Goal: Information Seeking & Learning: Compare options

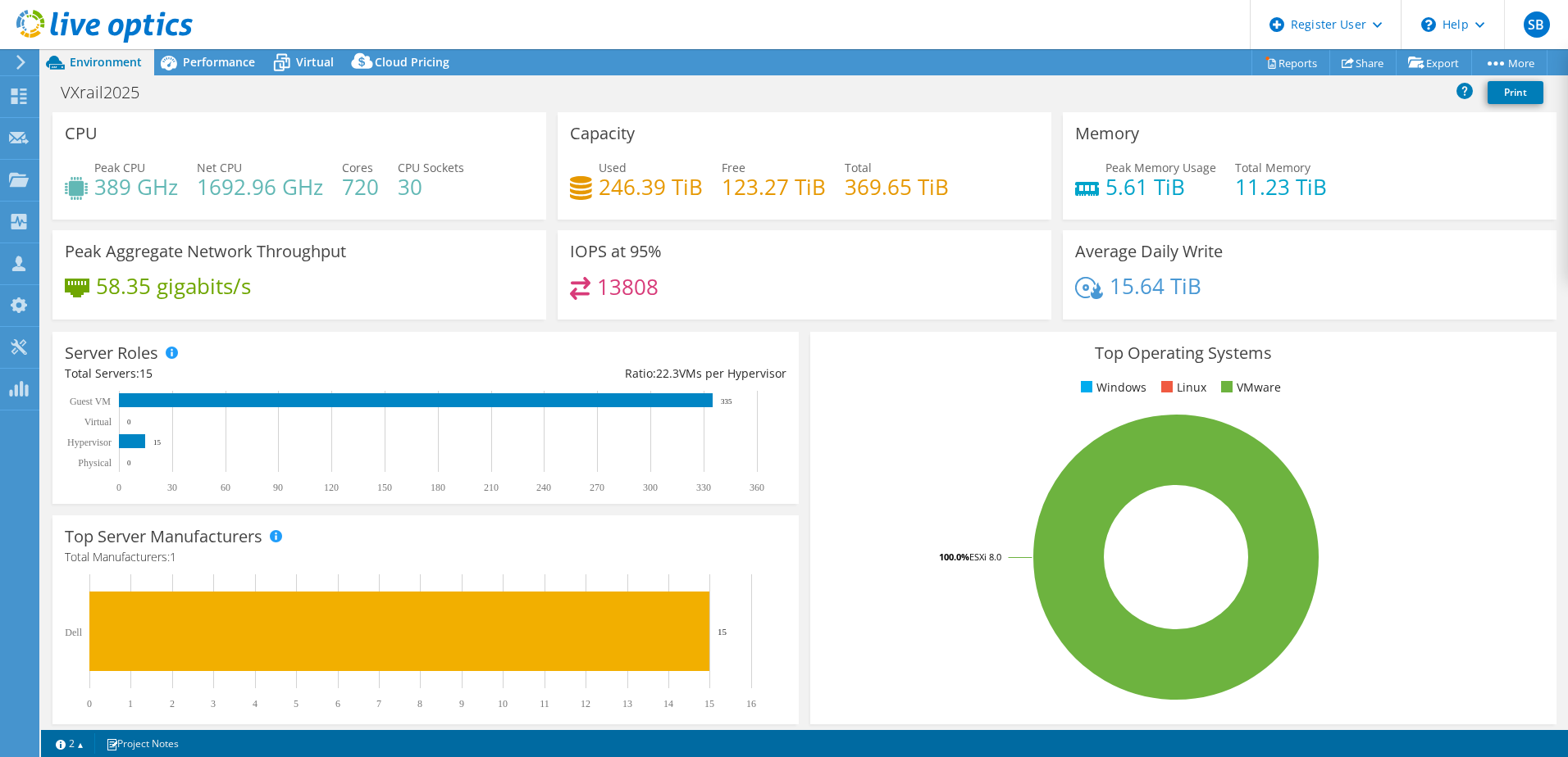
select select "EUFrankfurt"
select select "EUR"
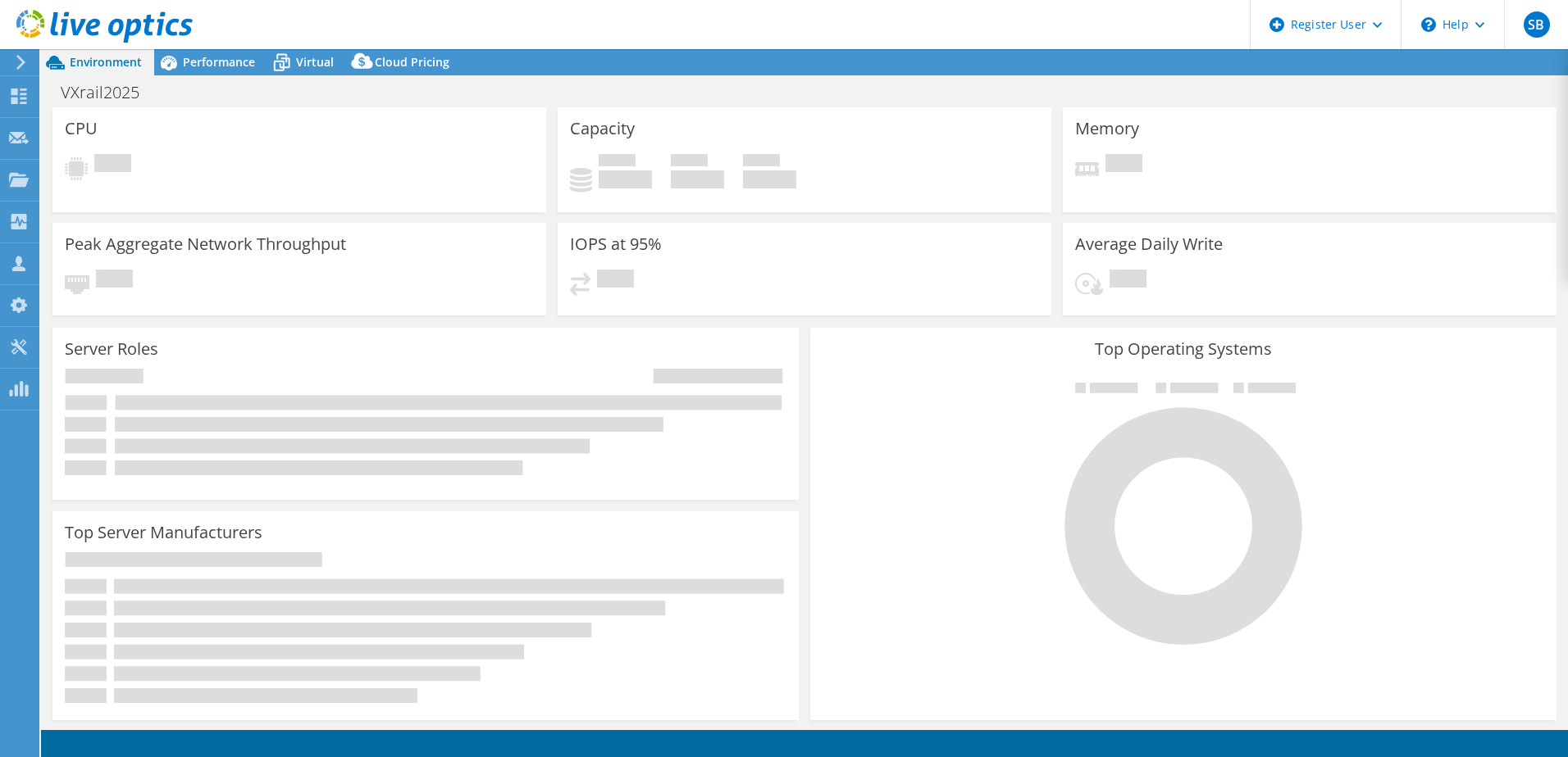
select select "EUFrankfurt"
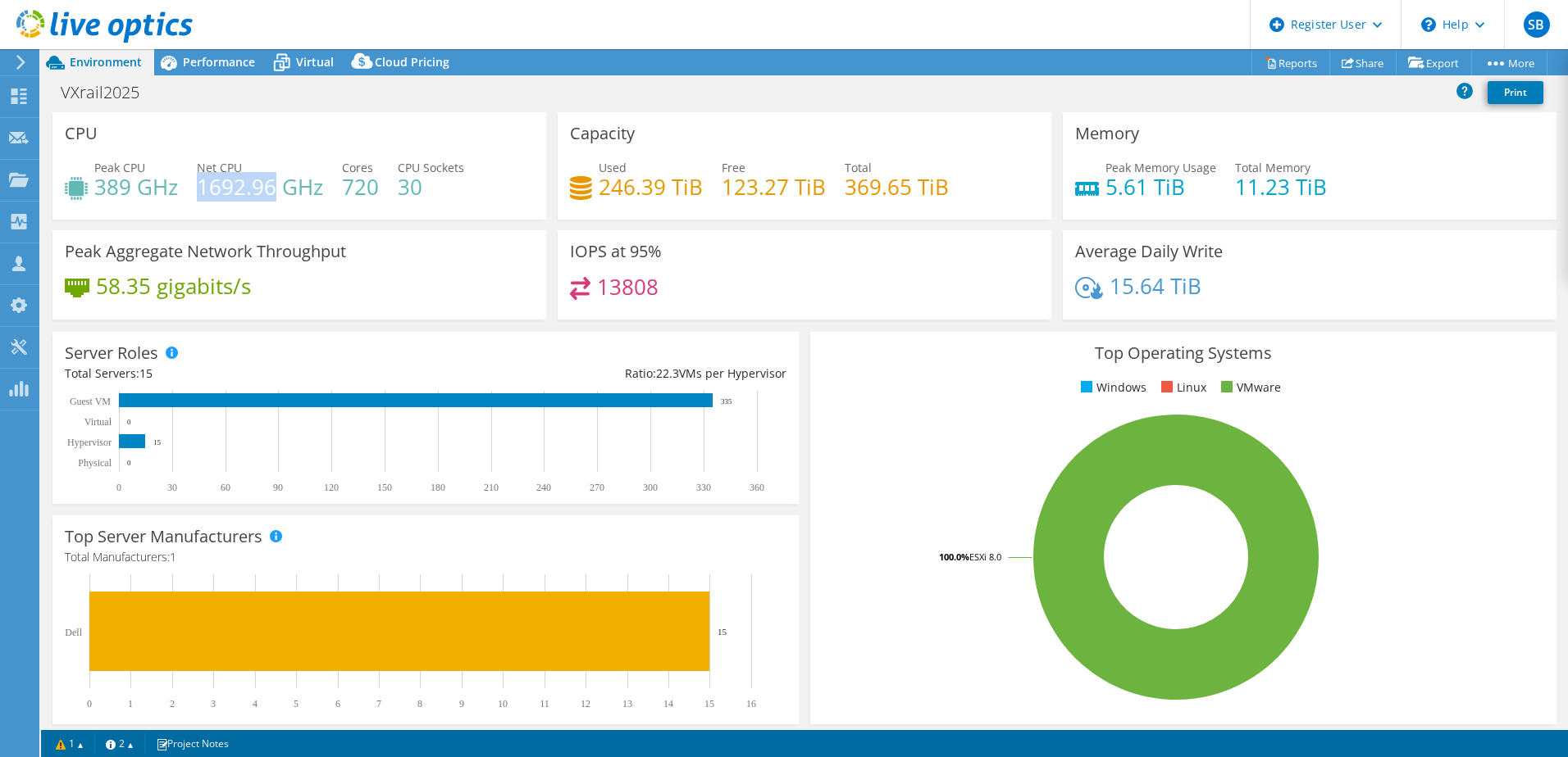
drag, startPoint x: 200, startPoint y: 192, endPoint x: 269, endPoint y: 192, distance: 69.0
click at [274, 192] on h4 "1692.96 GHz" at bounding box center [260, 187] width 126 height 18
drag, startPoint x: 269, startPoint y: 192, endPoint x: 150, endPoint y: 184, distance: 119.3
click at [162, 183] on h4 "389 GHz" at bounding box center [136, 187] width 84 height 18
drag, startPoint x: 99, startPoint y: 188, endPoint x: 126, endPoint y: 192, distance: 27.3
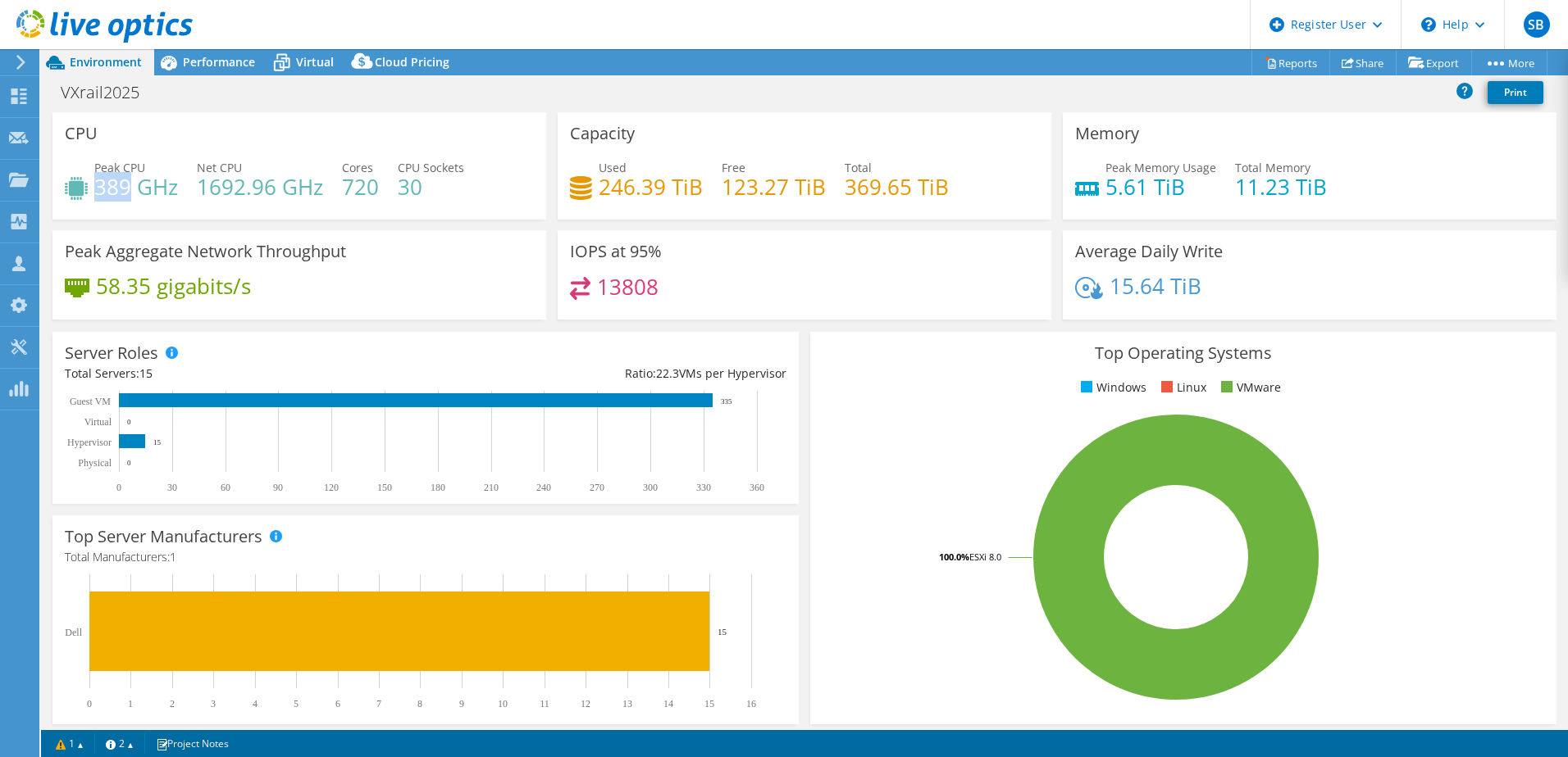
click at [126, 192] on h4 "389 GHz" at bounding box center [136, 187] width 84 height 18
drag, startPoint x: 126, startPoint y: 192, endPoint x: 117, endPoint y: 193, distance: 9.1
click at [120, 193] on h4 "389 GHz" at bounding box center [136, 187] width 84 height 18
drag, startPoint x: 100, startPoint y: 191, endPoint x: 126, endPoint y: 190, distance: 26.0
click at [126, 190] on h4 "389 GHz" at bounding box center [136, 187] width 84 height 18
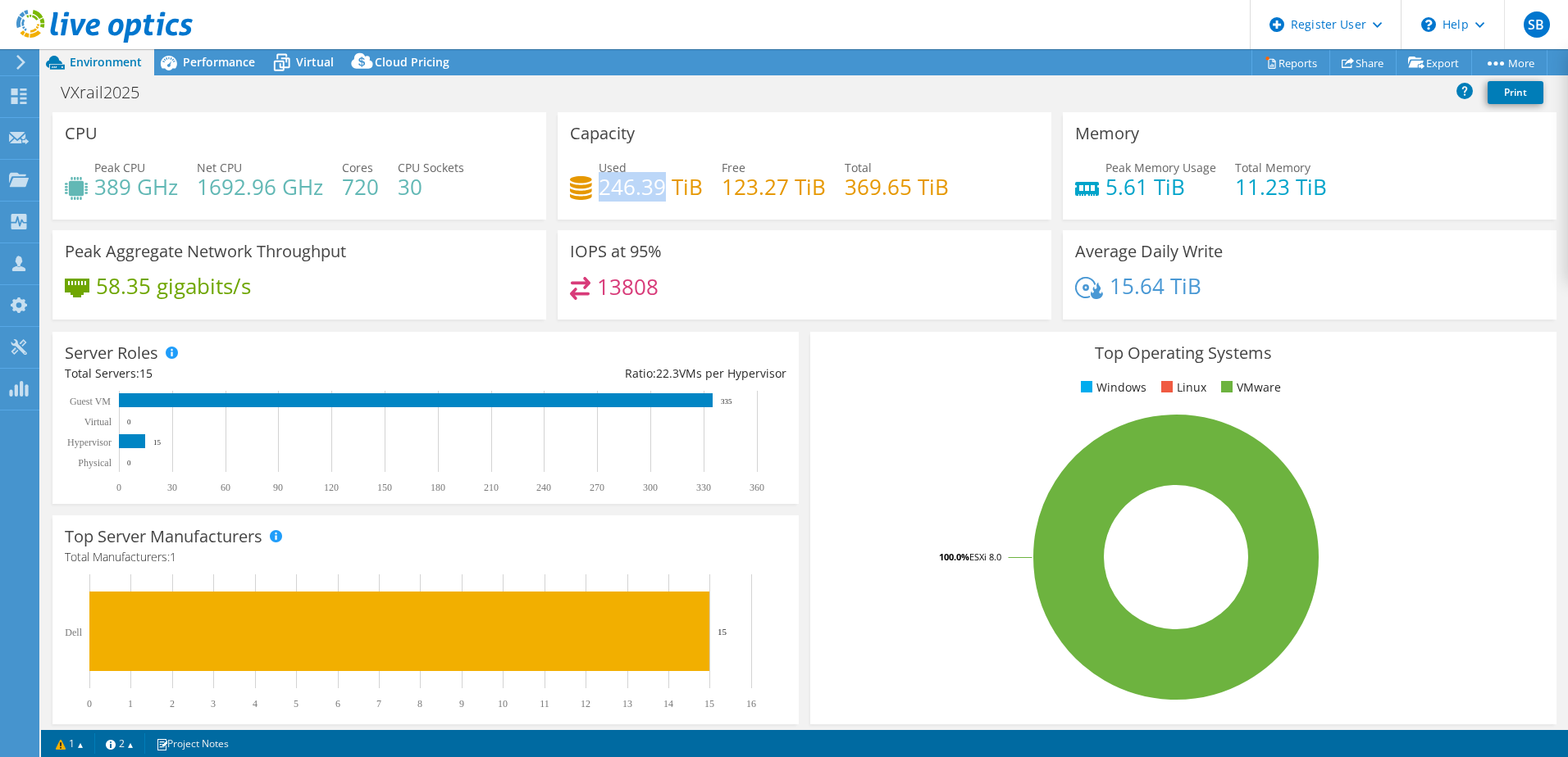
drag, startPoint x: 598, startPoint y: 192, endPoint x: 656, endPoint y: 194, distance: 58.0
click at [656, 194] on h4 "246.39 TiB" at bounding box center [651, 187] width 104 height 18
drag, startPoint x: 656, startPoint y: 194, endPoint x: 656, endPoint y: 290, distance: 96.0
click at [656, 290] on div "13808" at bounding box center [804, 294] width 469 height 35
drag, startPoint x: 1106, startPoint y: 289, endPoint x: 1156, endPoint y: 289, distance: 50.0
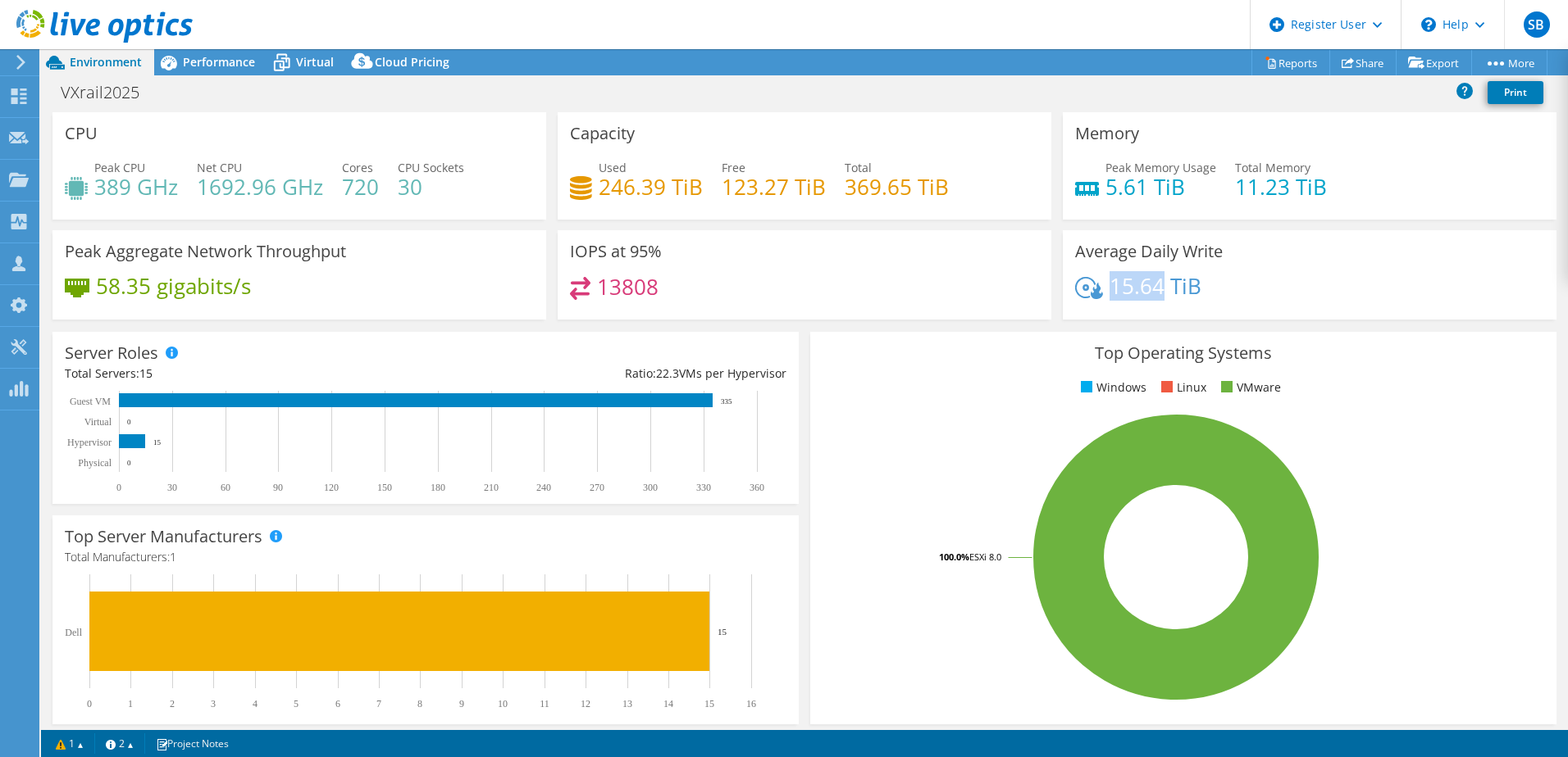
click at [1156, 289] on h4 "15.64 TiB" at bounding box center [1156, 286] width 92 height 18
click at [1130, 295] on h4 "15.64 TiB" at bounding box center [1156, 286] width 92 height 18
drag, startPoint x: 1110, startPoint y: 288, endPoint x: 1158, endPoint y: 291, distance: 48.1
click at [1158, 291] on h4 "15.64 TiB" at bounding box center [1156, 286] width 92 height 18
drag, startPoint x: 1158, startPoint y: 291, endPoint x: 1105, endPoint y: 289, distance: 53.0
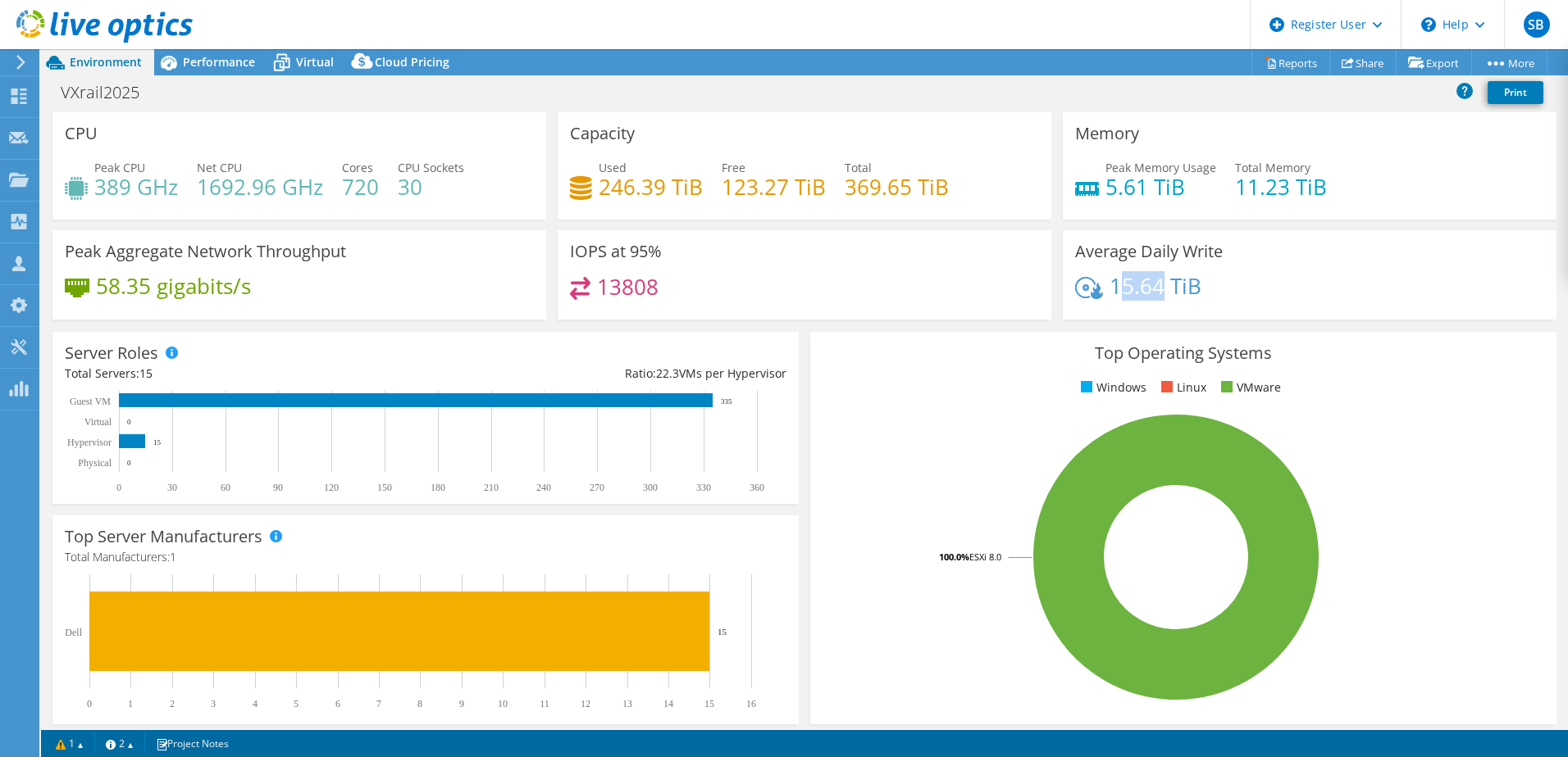
click at [1115, 290] on h4 "15.64 TiB" at bounding box center [1156, 286] width 92 height 18
drag, startPoint x: 1097, startPoint y: 282, endPoint x: 1155, endPoint y: 284, distance: 58.0
click at [1155, 284] on div "15.64 TiB" at bounding box center [1138, 286] width 126 height 18
drag, startPoint x: 1155, startPoint y: 284, endPoint x: 1114, endPoint y: 289, distance: 41.3
click at [1114, 289] on h4 "15.64 TiB" at bounding box center [1156, 286] width 92 height 18
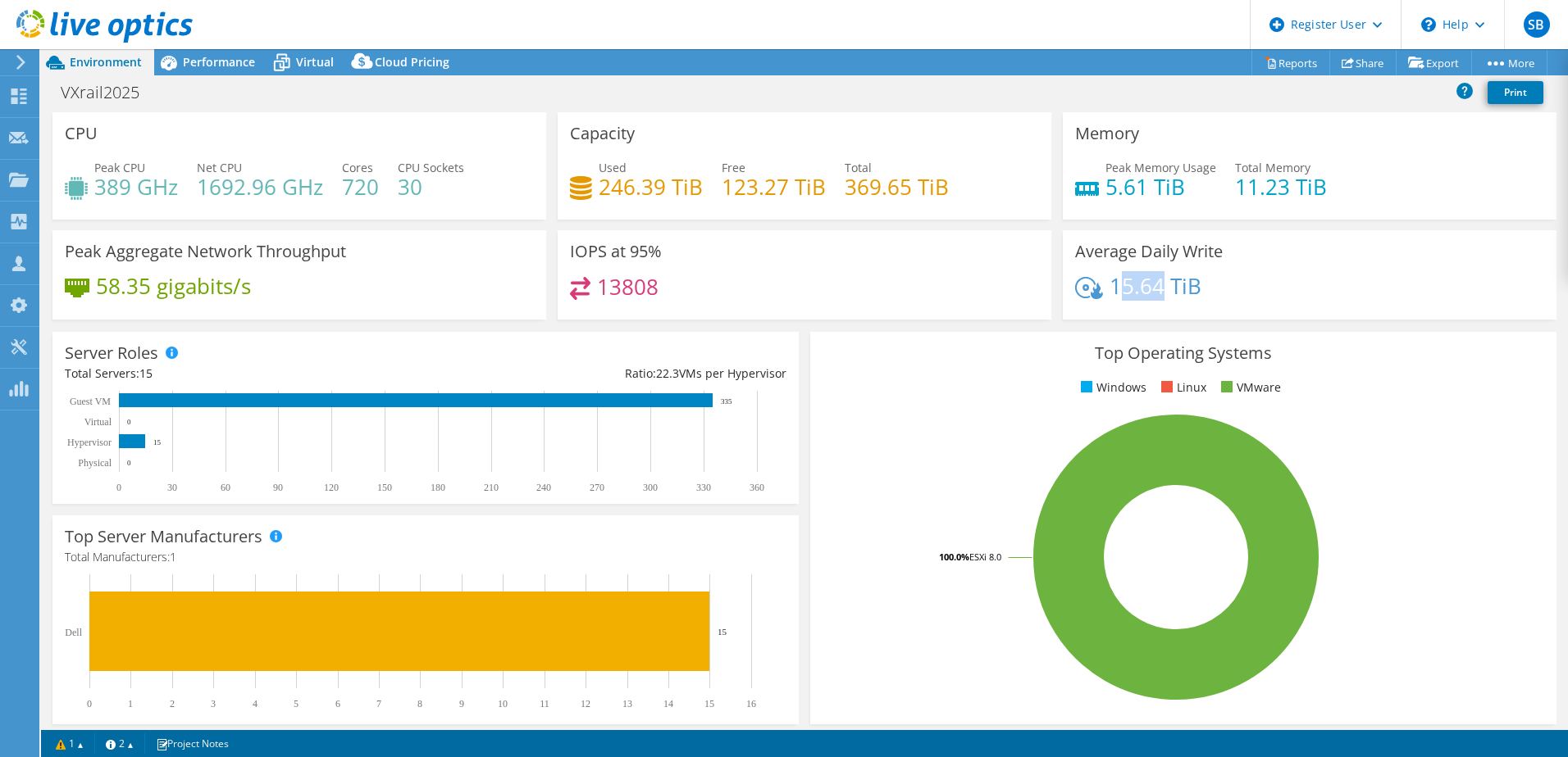
drag, startPoint x: 1109, startPoint y: 289, endPoint x: 1152, endPoint y: 293, distance: 43.2
click at [1152, 293] on h4 "15.64 TiB" at bounding box center [1156, 286] width 92 height 18
drag, startPoint x: 99, startPoint y: 189, endPoint x: 127, endPoint y: 197, distance: 29.1
click at [127, 196] on h4 "389 GHz" at bounding box center [136, 187] width 84 height 18
click at [127, 202] on div "Peak CPU 389 GHz Net CPU 1692.96 GHz Cores 720 CPU Sockets 30" at bounding box center [299, 186] width 469 height 53
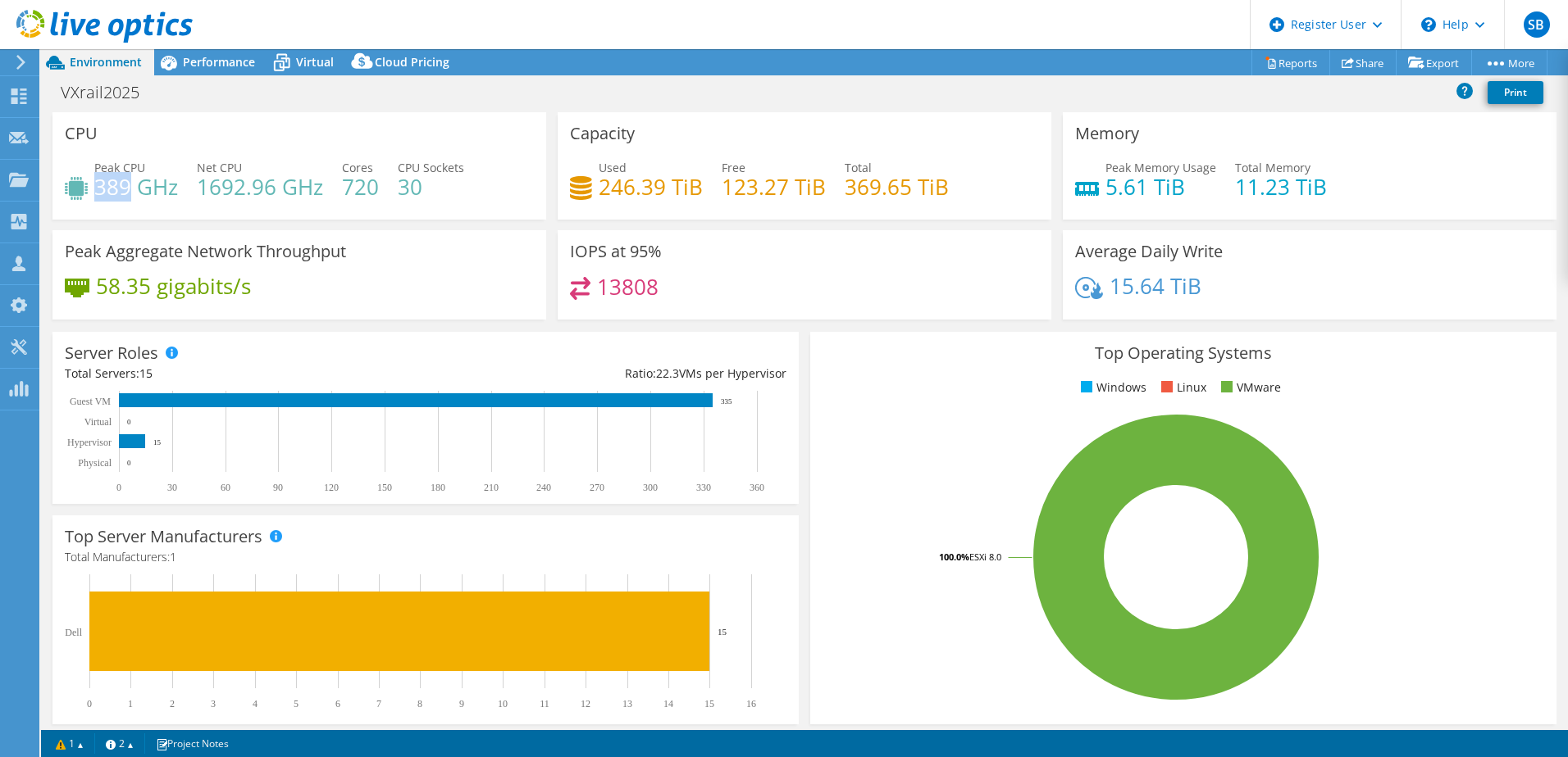
drag, startPoint x: 98, startPoint y: 190, endPoint x: 126, endPoint y: 200, distance: 29.7
click at [126, 196] on h4 "389 GHz" at bounding box center [136, 187] width 84 height 18
drag, startPoint x: 126, startPoint y: 200, endPoint x: 621, endPoint y: 227, distance: 495.7
click at [621, 227] on div "Capacity Used 246.39 TiB Free 123.27 TiB Total 369.65 TiB" at bounding box center [804, 172] width 505 height 118
drag, startPoint x: 598, startPoint y: 190, endPoint x: 641, endPoint y: 195, distance: 43.3
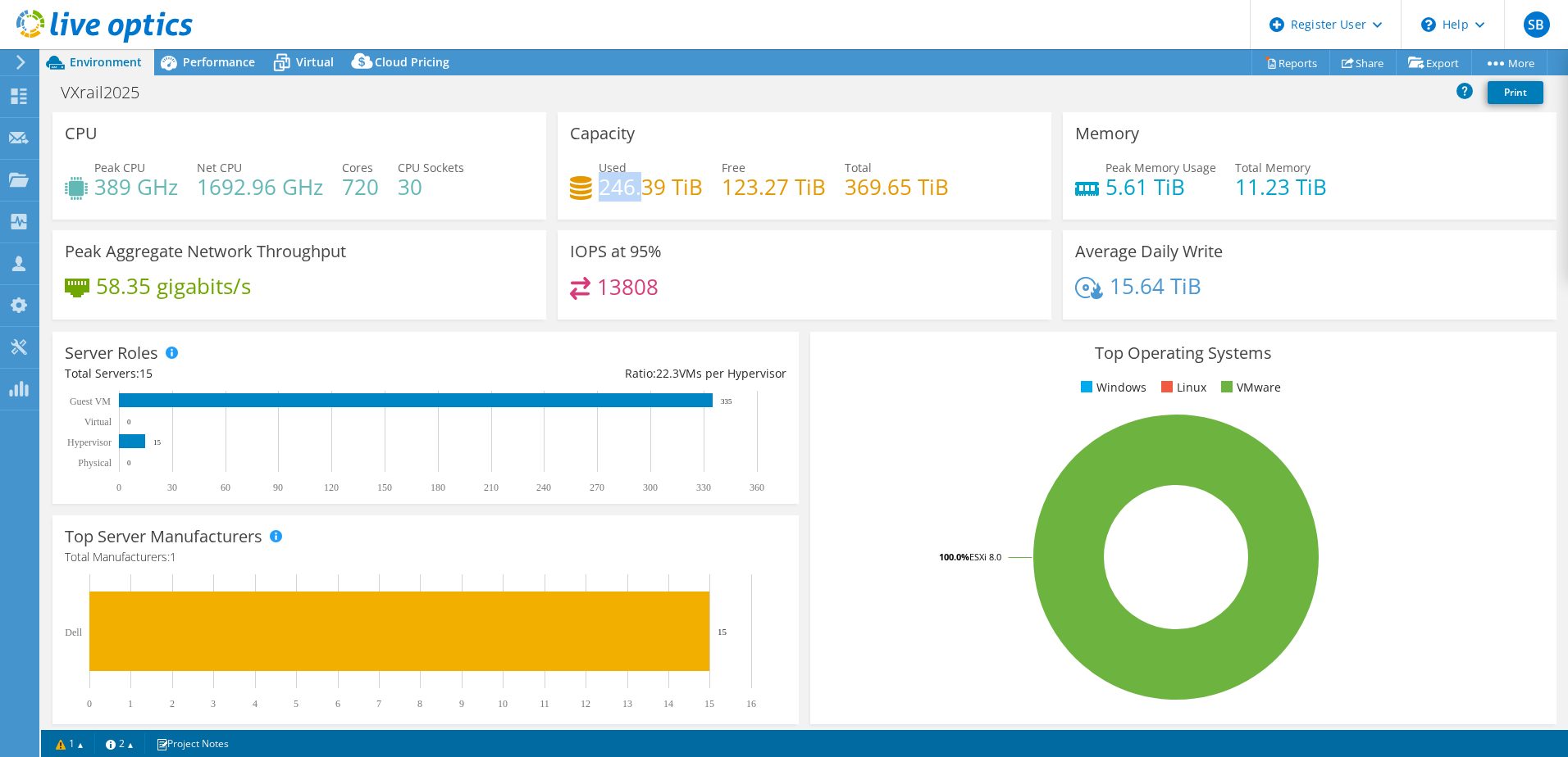
click at [641, 195] on h4 "246.39 TiB" at bounding box center [651, 187] width 104 height 18
drag, startPoint x: 641, startPoint y: 195, endPoint x: 577, endPoint y: 231, distance: 73.4
click at [577, 231] on div "IOPS at 95% 13808" at bounding box center [804, 275] width 494 height 89
drag, startPoint x: 92, startPoint y: 188, endPoint x: 125, endPoint y: 193, distance: 33.4
click at [125, 193] on div "Peak CPU 389 GHz" at bounding box center [122, 177] width 113 height 37
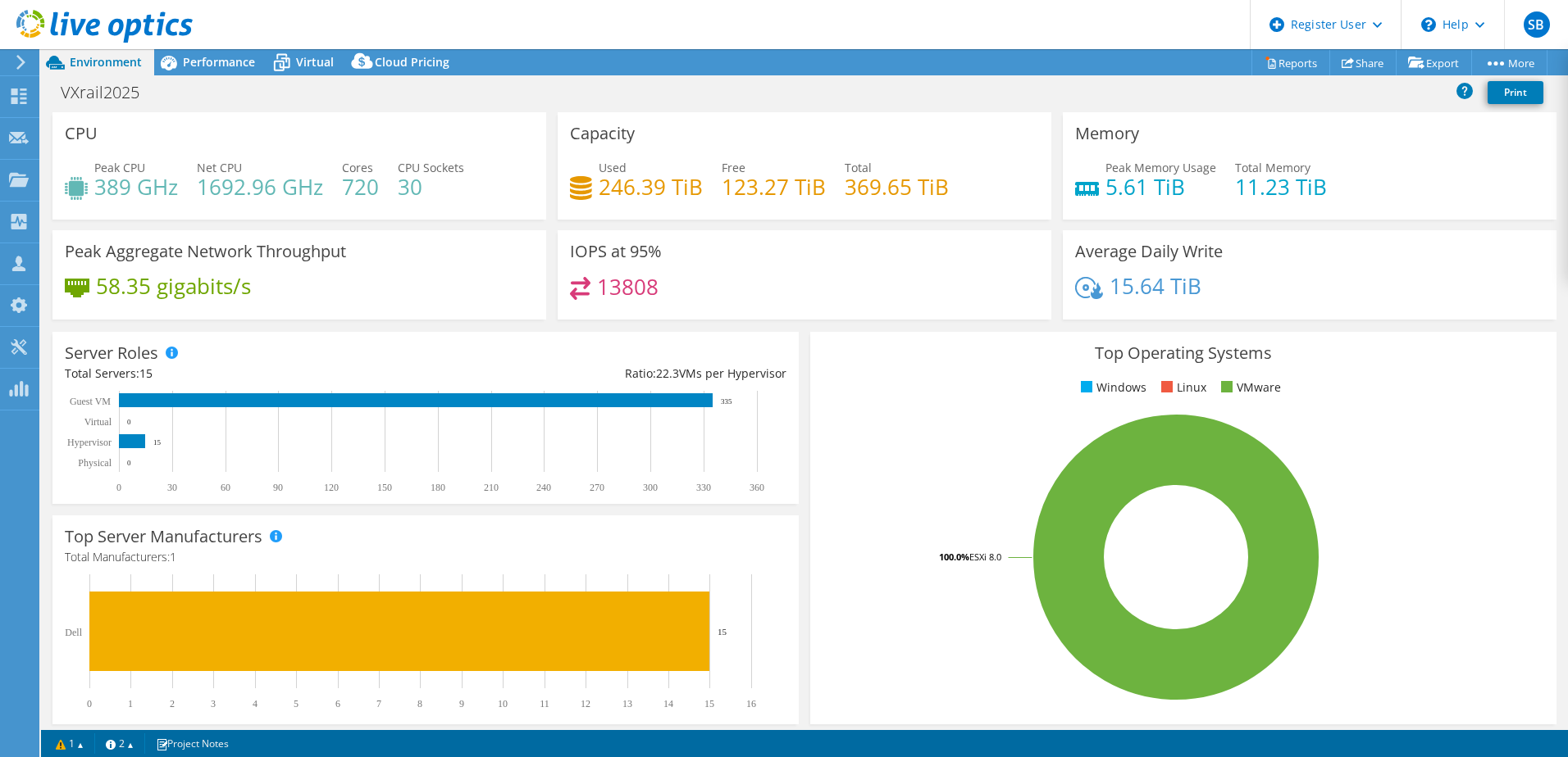
click at [129, 196] on h4 "389 GHz" at bounding box center [136, 187] width 84 height 18
drag, startPoint x: 94, startPoint y: 185, endPoint x: 128, endPoint y: 192, distance: 34.7
click at [128, 192] on h4 "389 GHz" at bounding box center [136, 187] width 84 height 18
drag, startPoint x: 128, startPoint y: 192, endPoint x: 220, endPoint y: 223, distance: 97.1
click at [220, 223] on div "CPU Peak CPU 389 GHz Net CPU 1692.96 GHz Cores 720 CPU Sockets 30" at bounding box center [299, 172] width 505 height 118
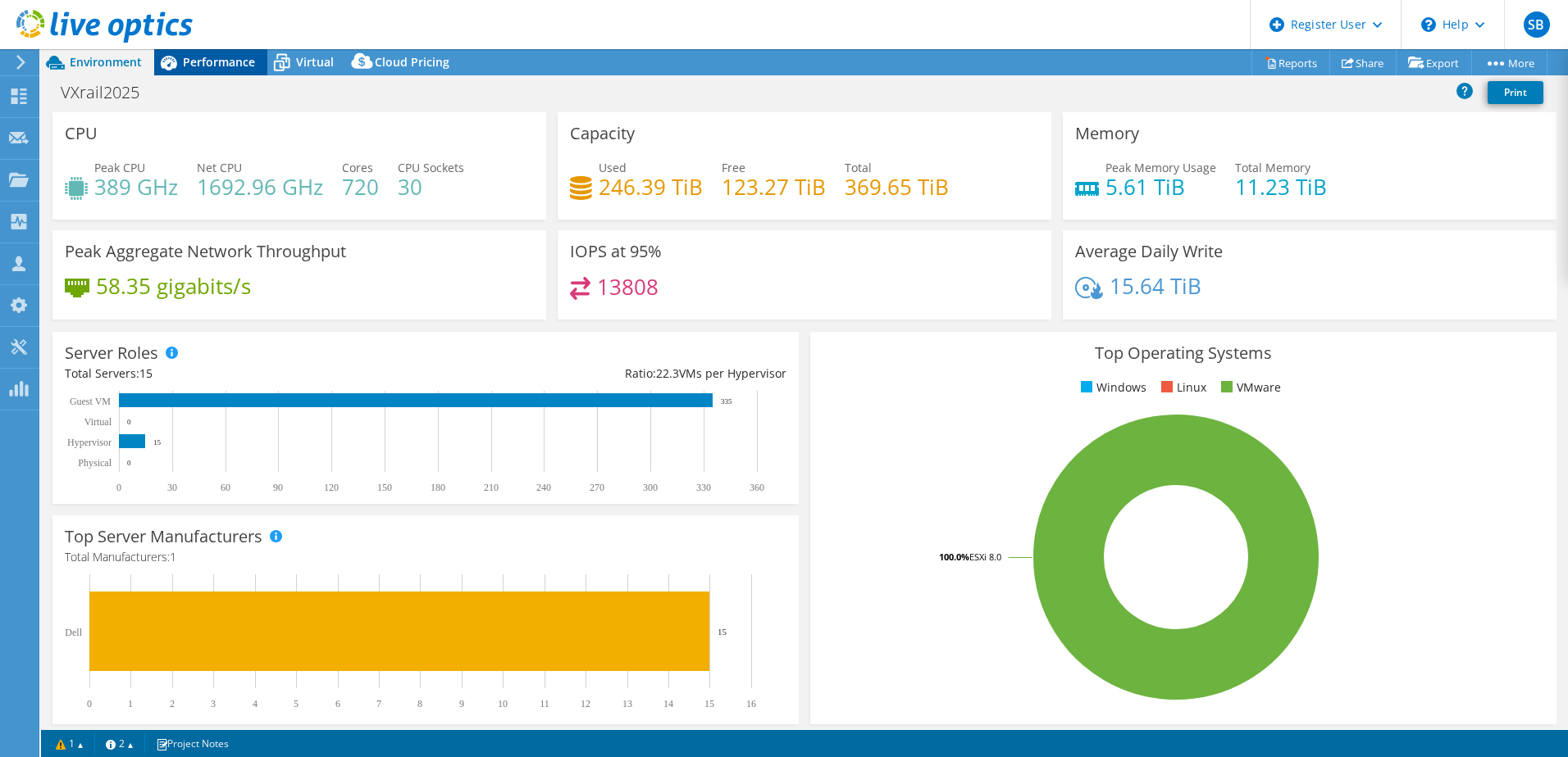
click at [234, 67] on span "Performance" at bounding box center [219, 62] width 72 height 16
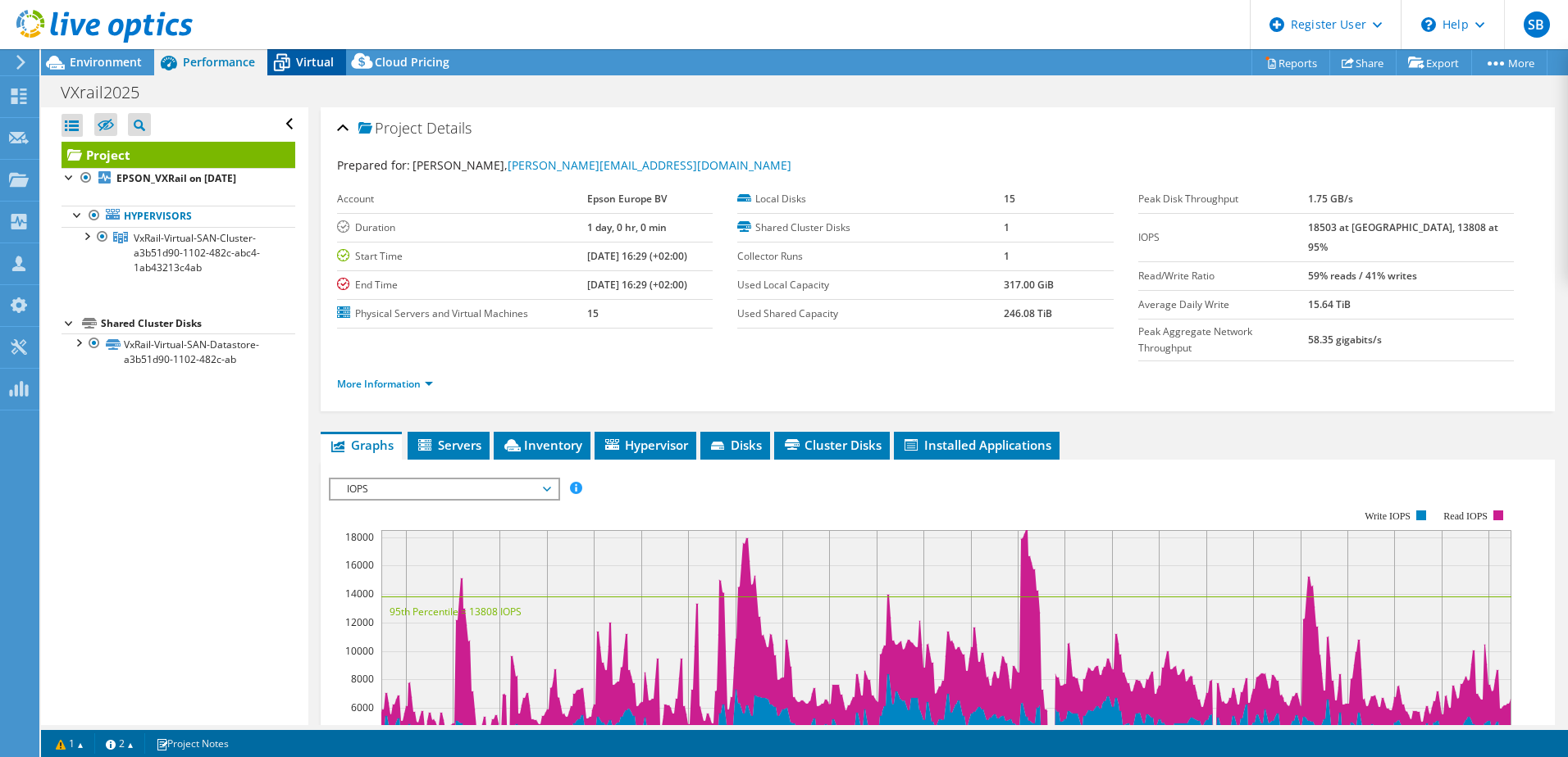
click at [318, 66] on span "Virtual" at bounding box center [315, 62] width 38 height 16
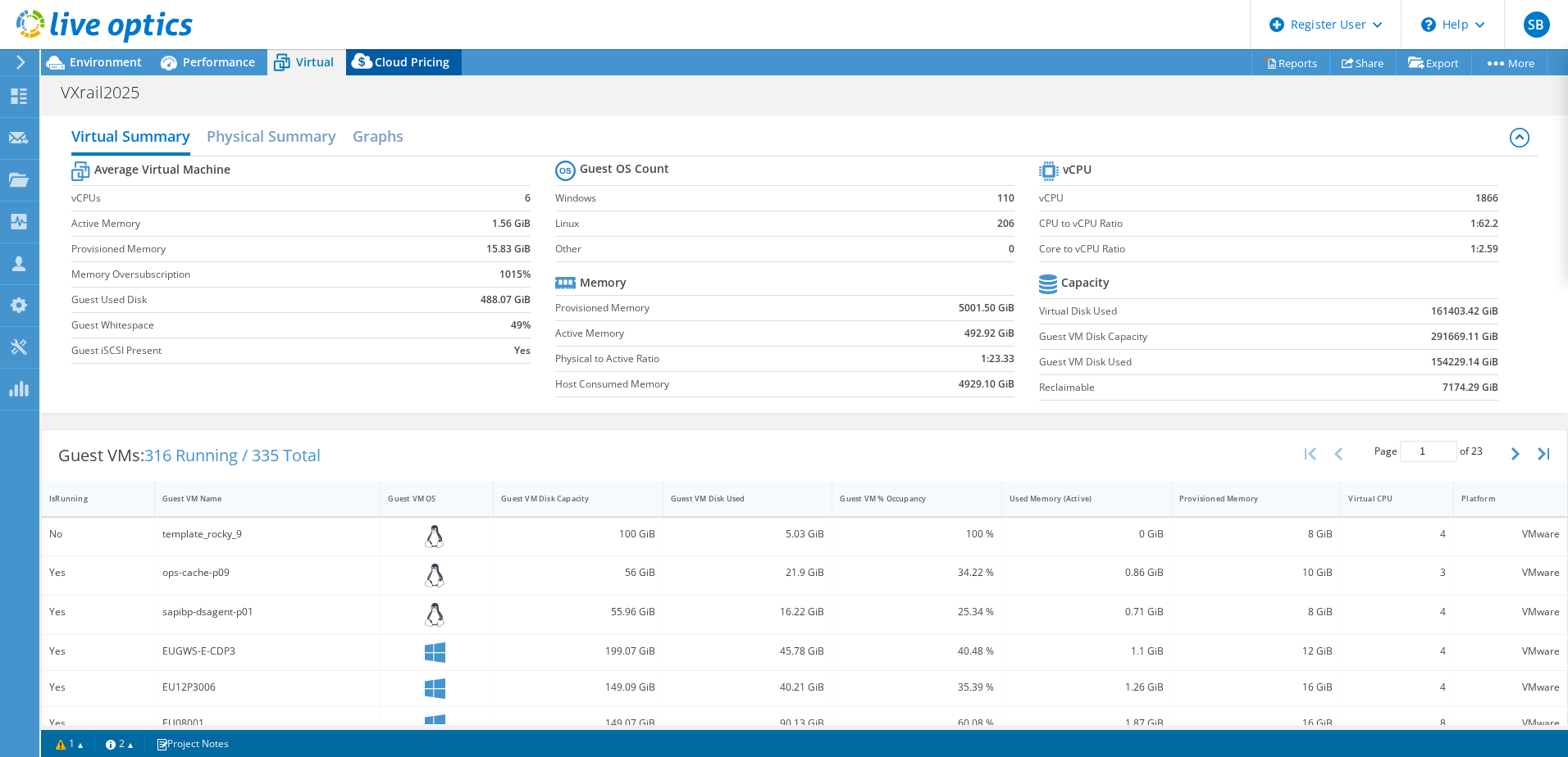
click at [395, 66] on span "Cloud Pricing" at bounding box center [412, 62] width 75 height 16
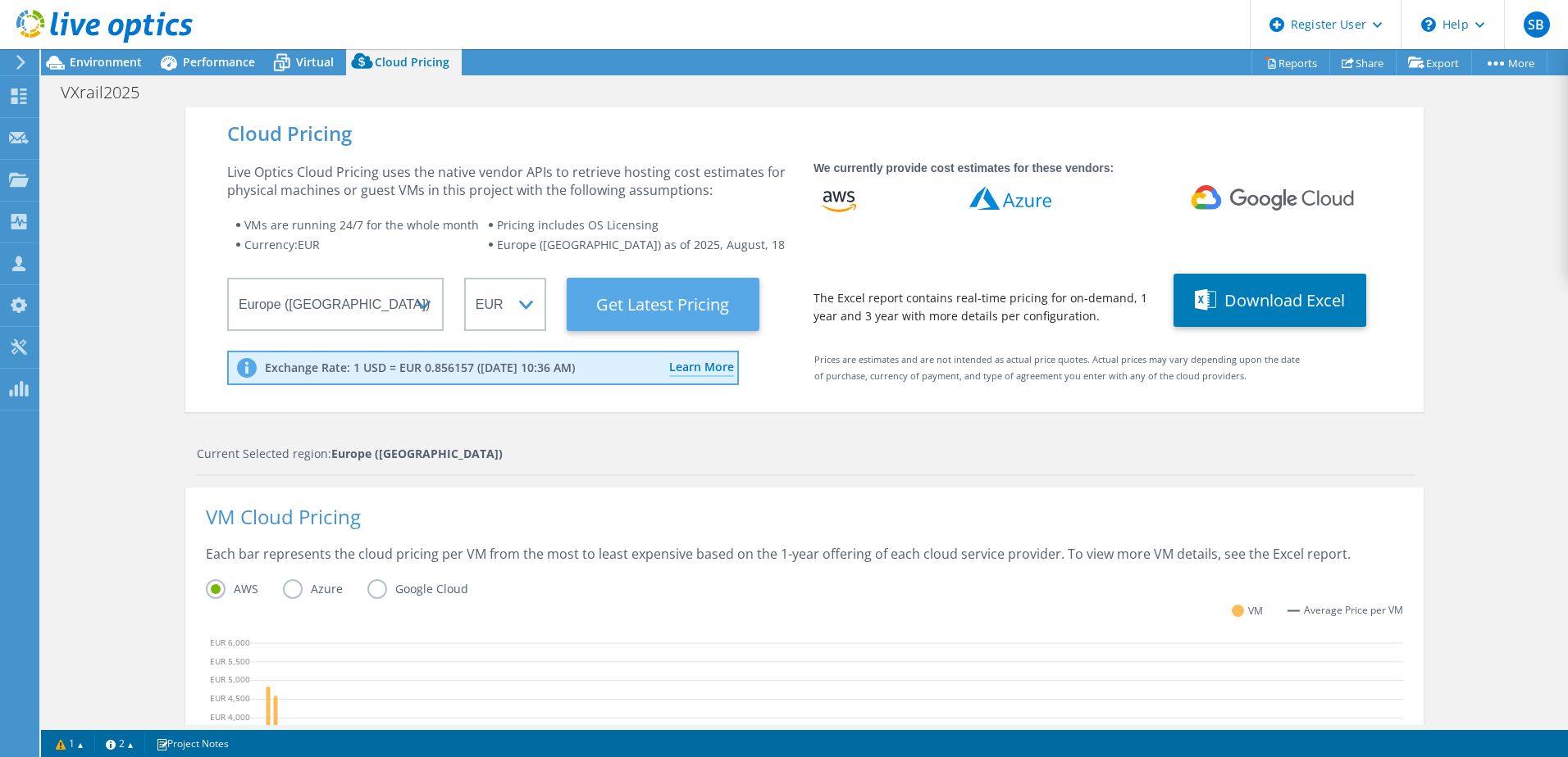
click at [674, 297] on Latest "Get Latest Pricing" at bounding box center [663, 304] width 193 height 53
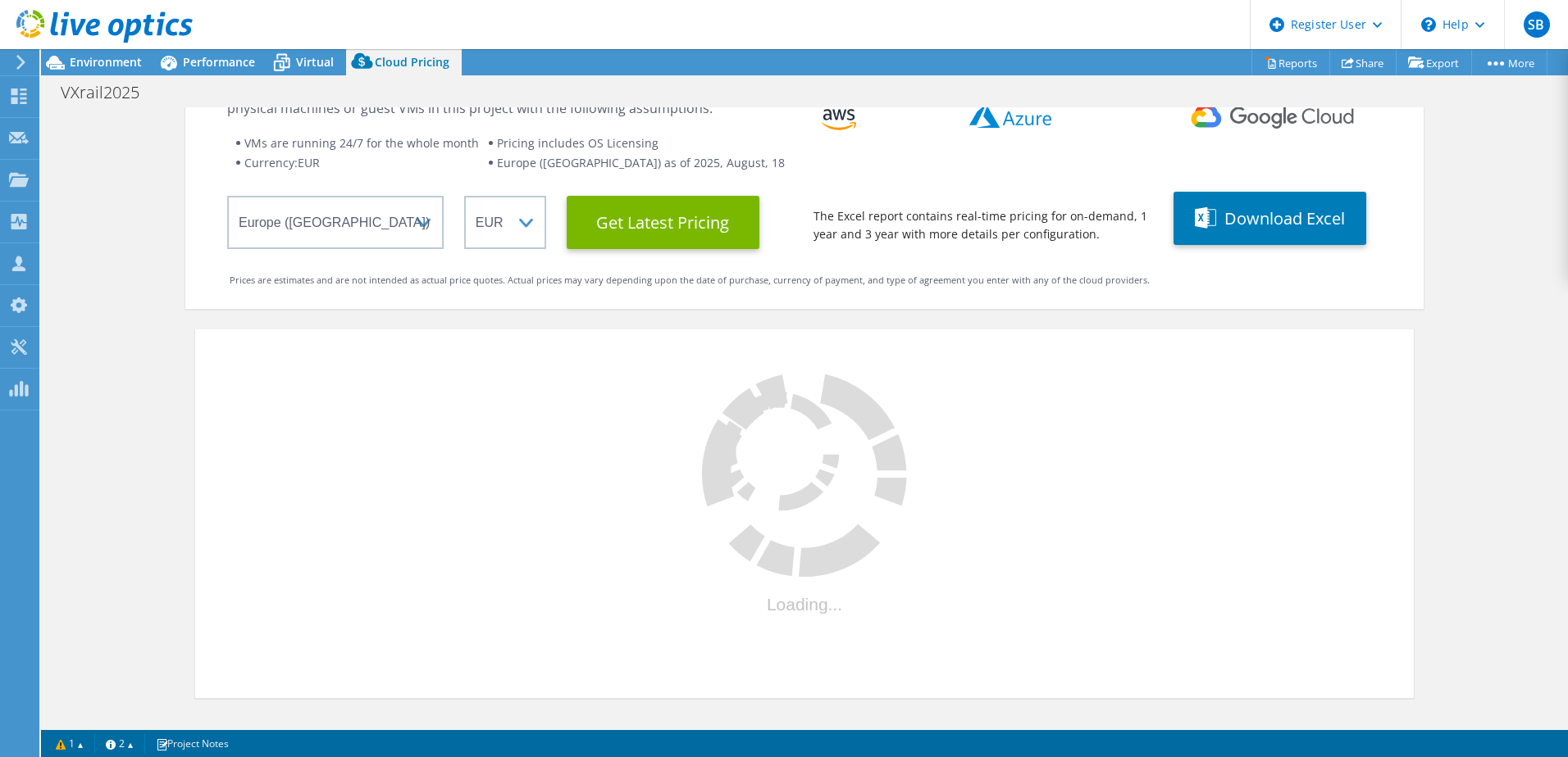
scroll to position [140, 0]
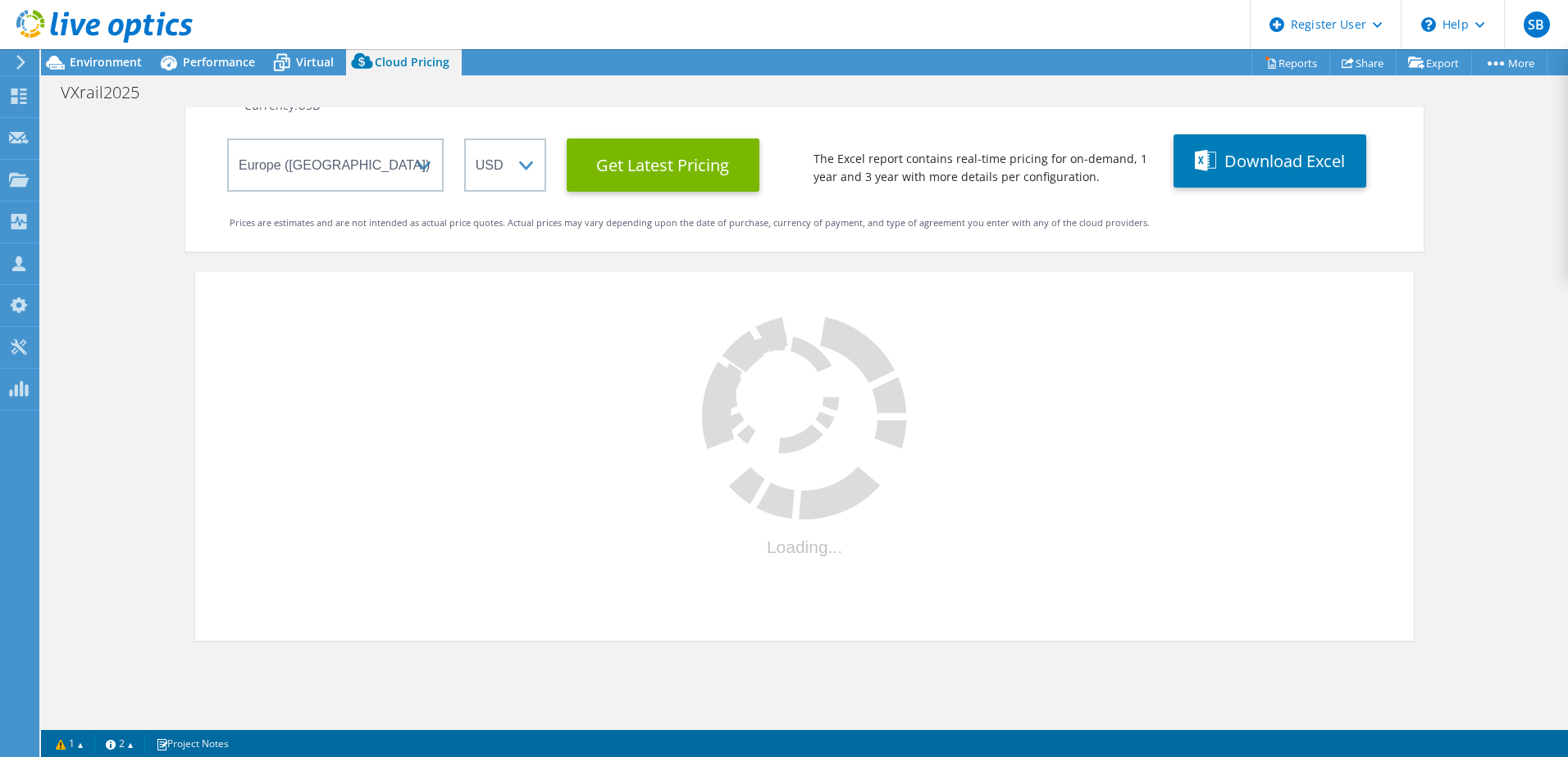
select select "EUR"
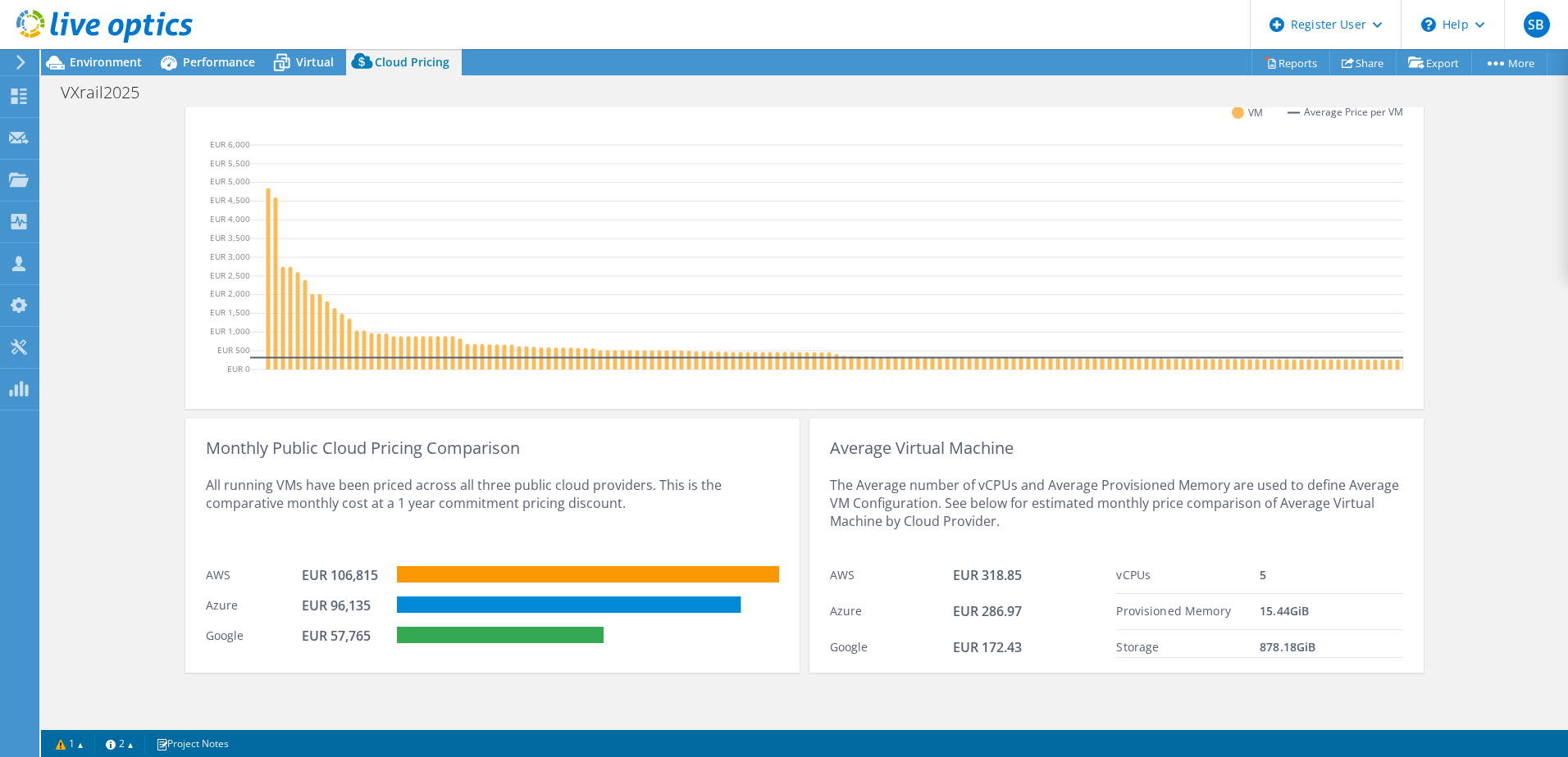
scroll to position [511, 0]
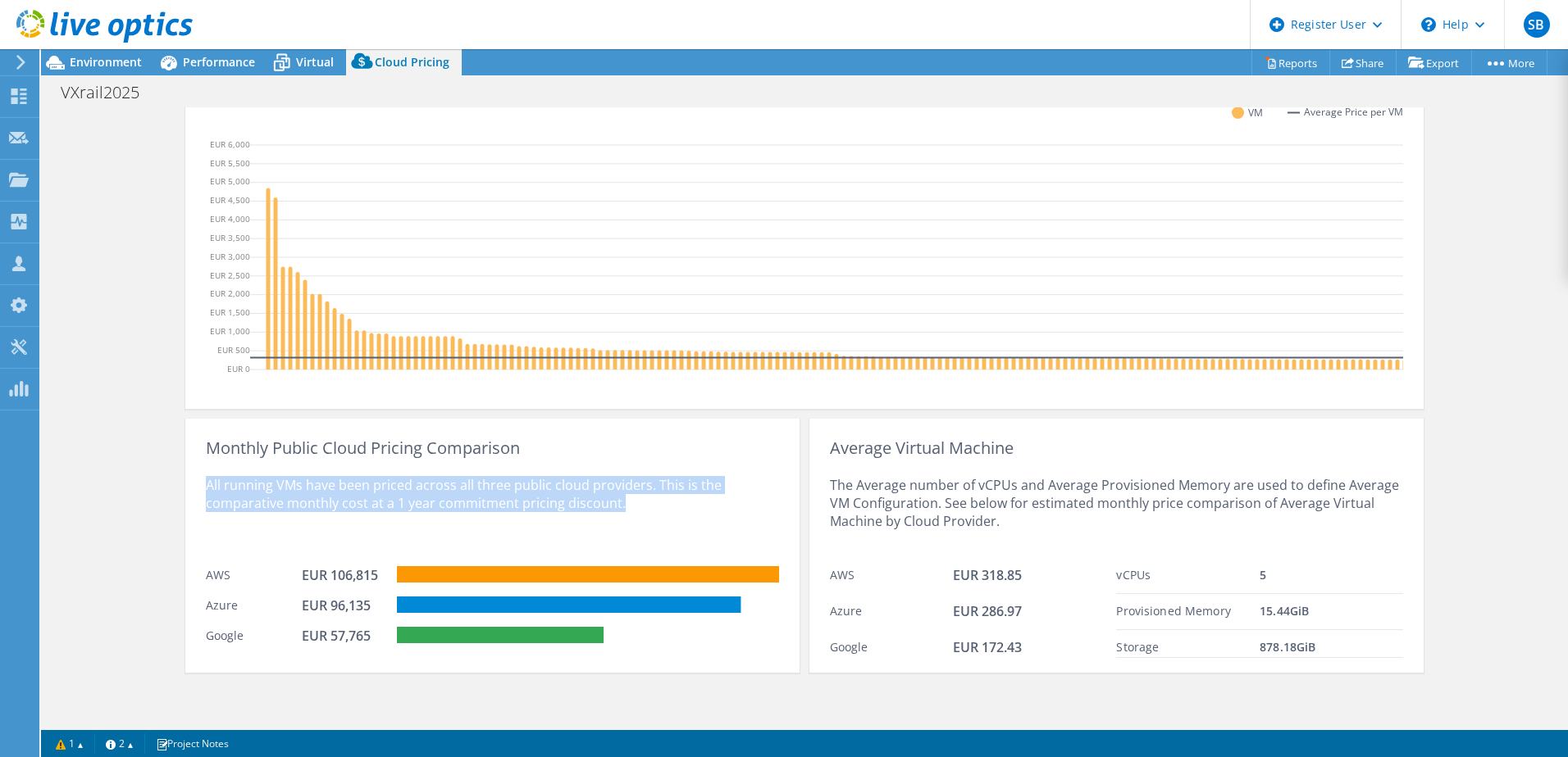
drag, startPoint x: 617, startPoint y: 502, endPoint x: 199, endPoint y: 480, distance: 418.6
click at [199, 480] on div "Monthly Public Cloud Pricing Comparison All running VMs have been priced across…" at bounding box center [493, 545] width 614 height 254
drag, startPoint x: 199, startPoint y: 480, endPoint x: 295, endPoint y: 524, distance: 105.6
click at [295, 524] on div "All running VMs have been priced across all three public cloud providers. This …" at bounding box center [493, 507] width 573 height 101
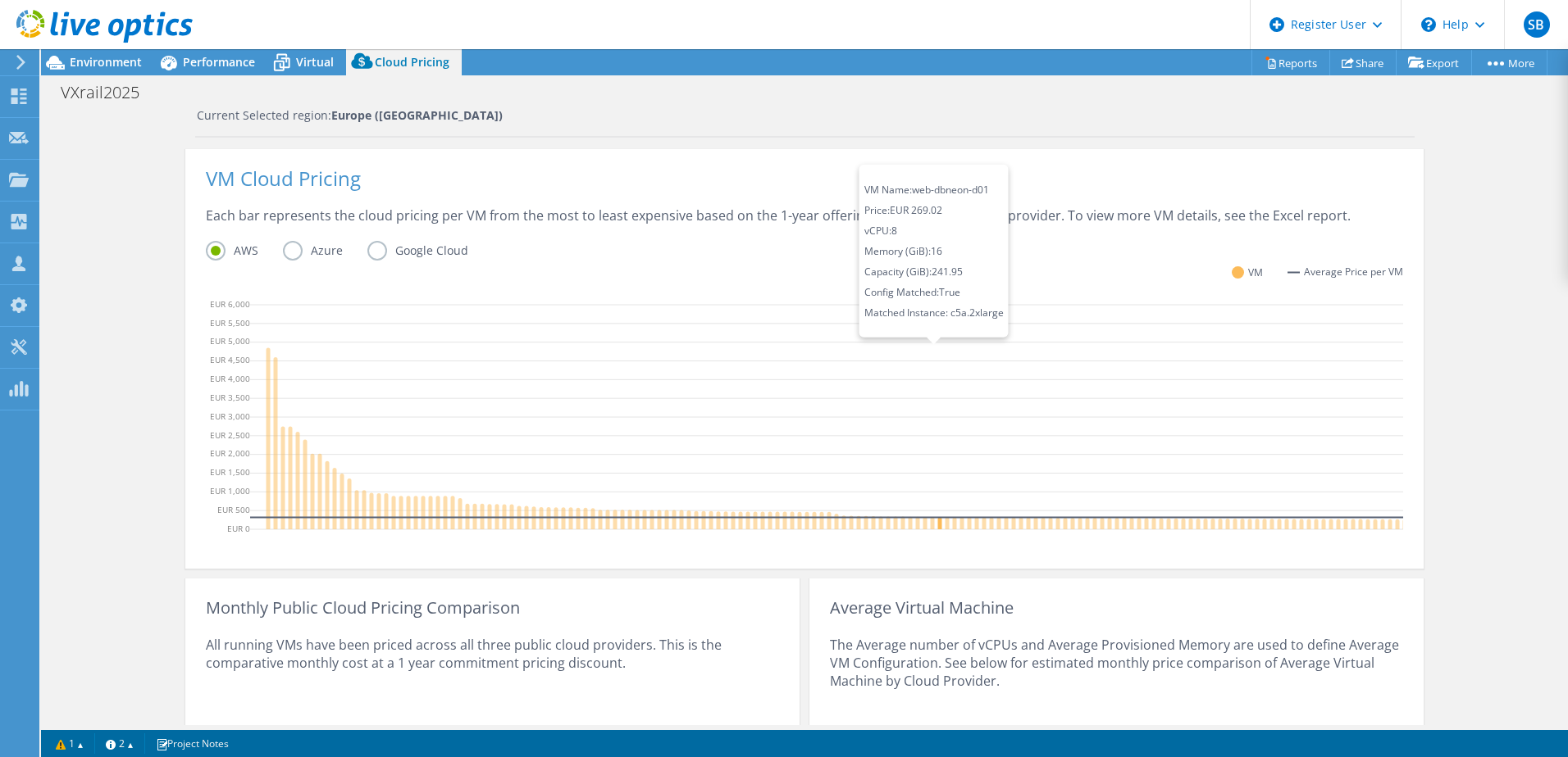
scroll to position [101, 0]
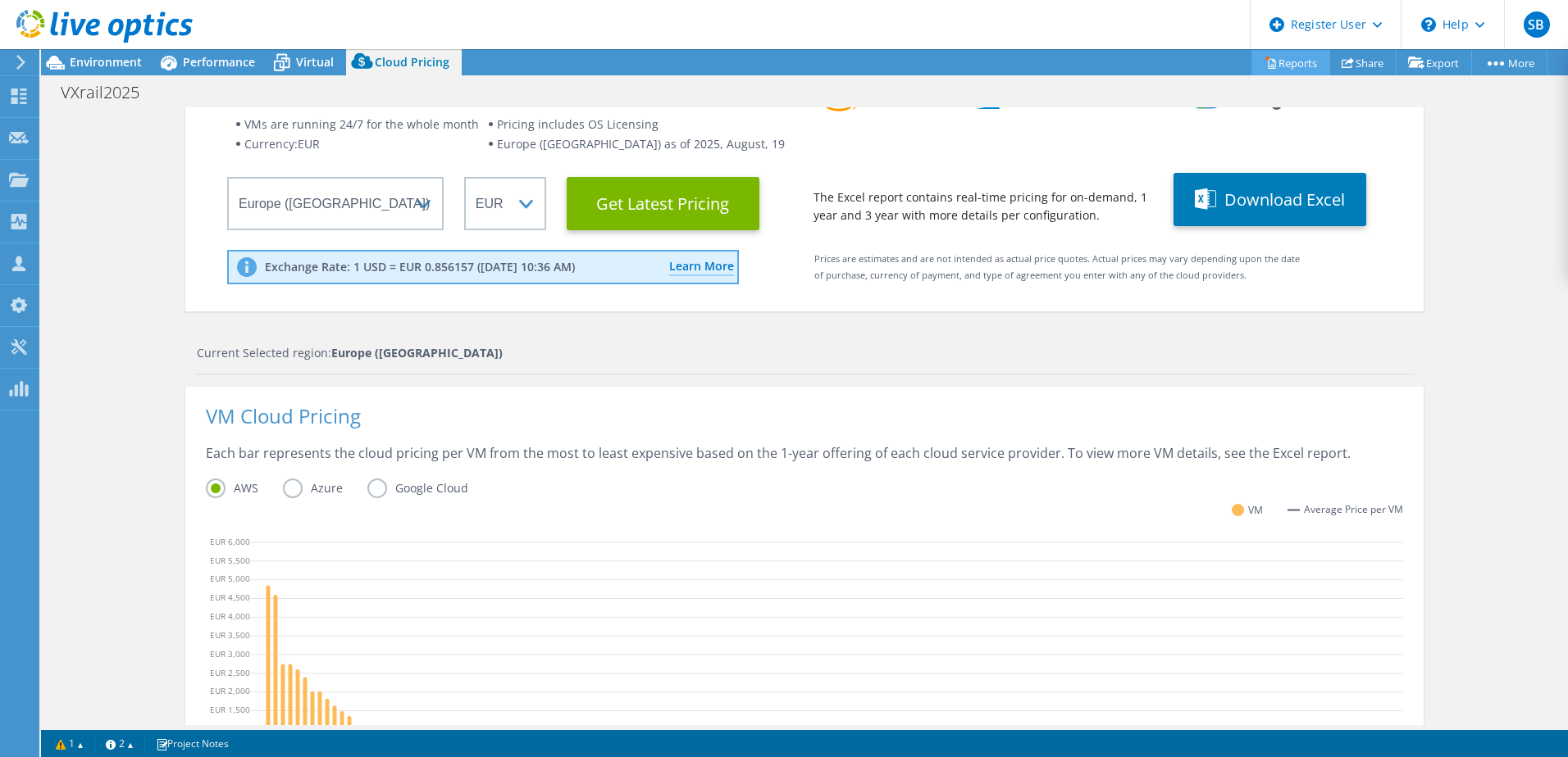
click at [1276, 63] on link "Reports" at bounding box center [1290, 62] width 79 height 25
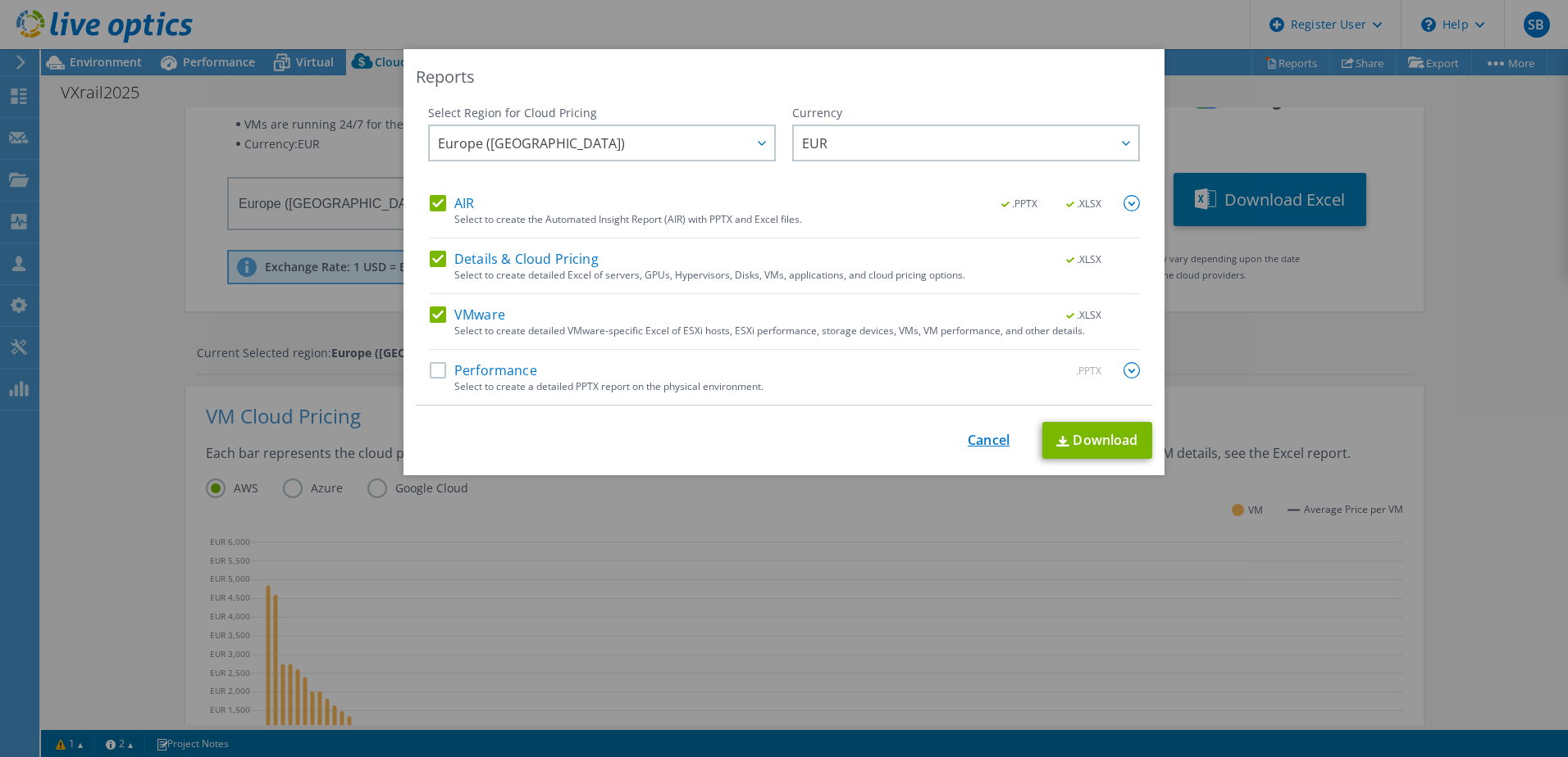
click at [979, 437] on link "Cancel" at bounding box center [988, 440] width 42 height 16
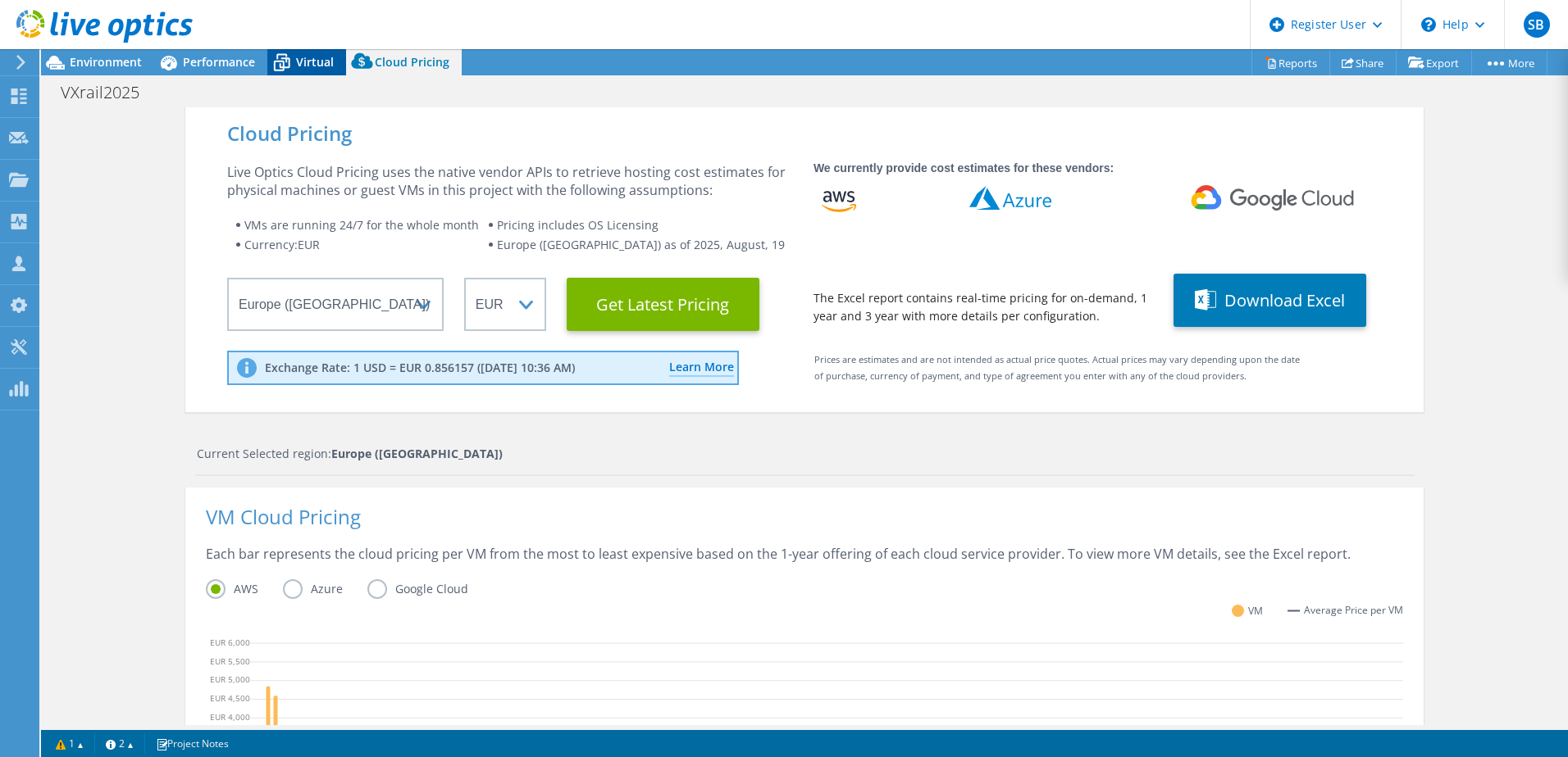
click at [314, 67] on span "Virtual" at bounding box center [315, 62] width 38 height 16
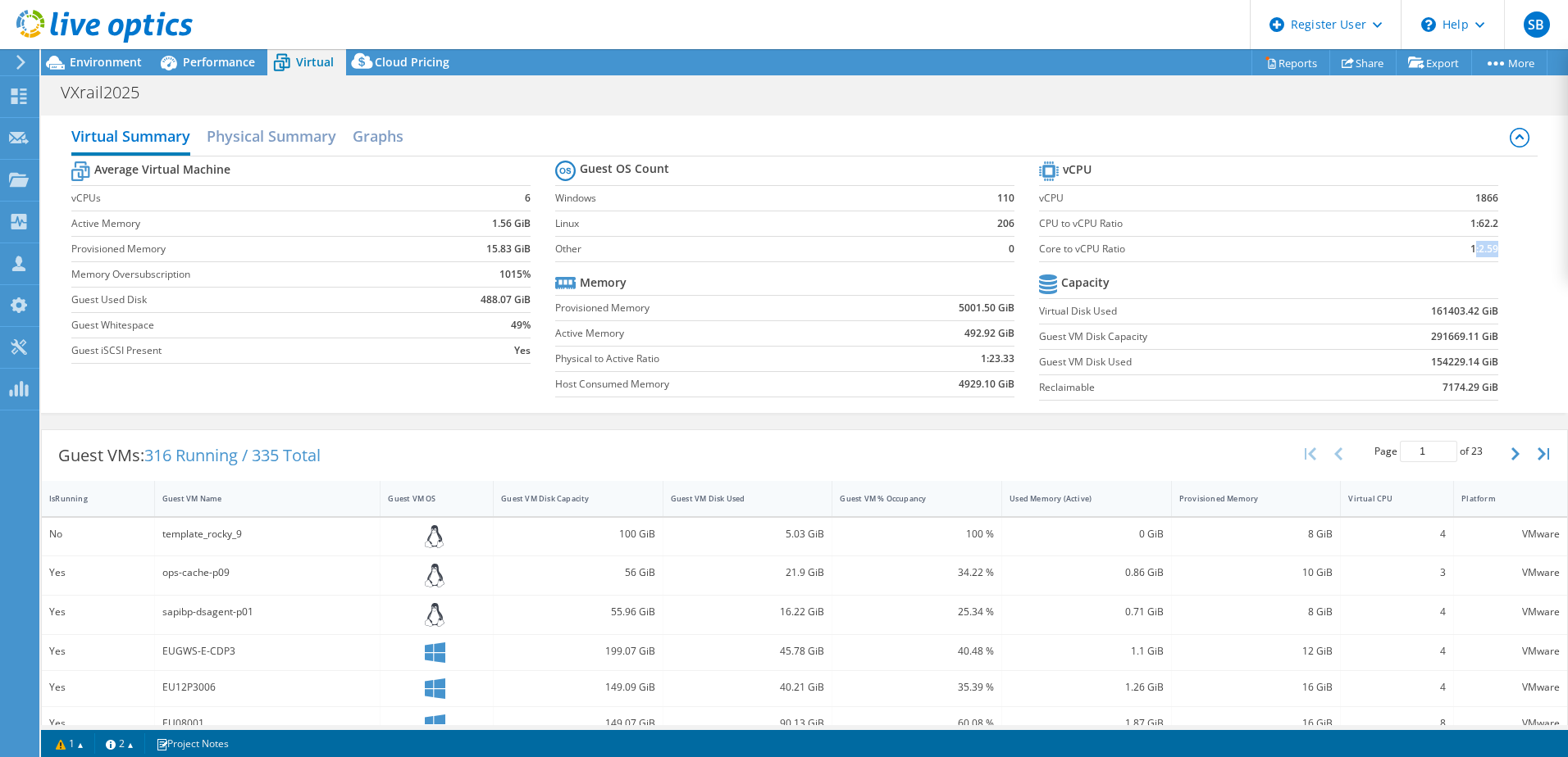
drag, startPoint x: 1486, startPoint y: 252, endPoint x: 1463, endPoint y: 251, distance: 23.0
click at [1470, 251] on b "1:2.59" at bounding box center [1484, 250] width 28 height 16
click at [259, 154] on h2 "Physical Summary" at bounding box center [272, 138] width 130 height 36
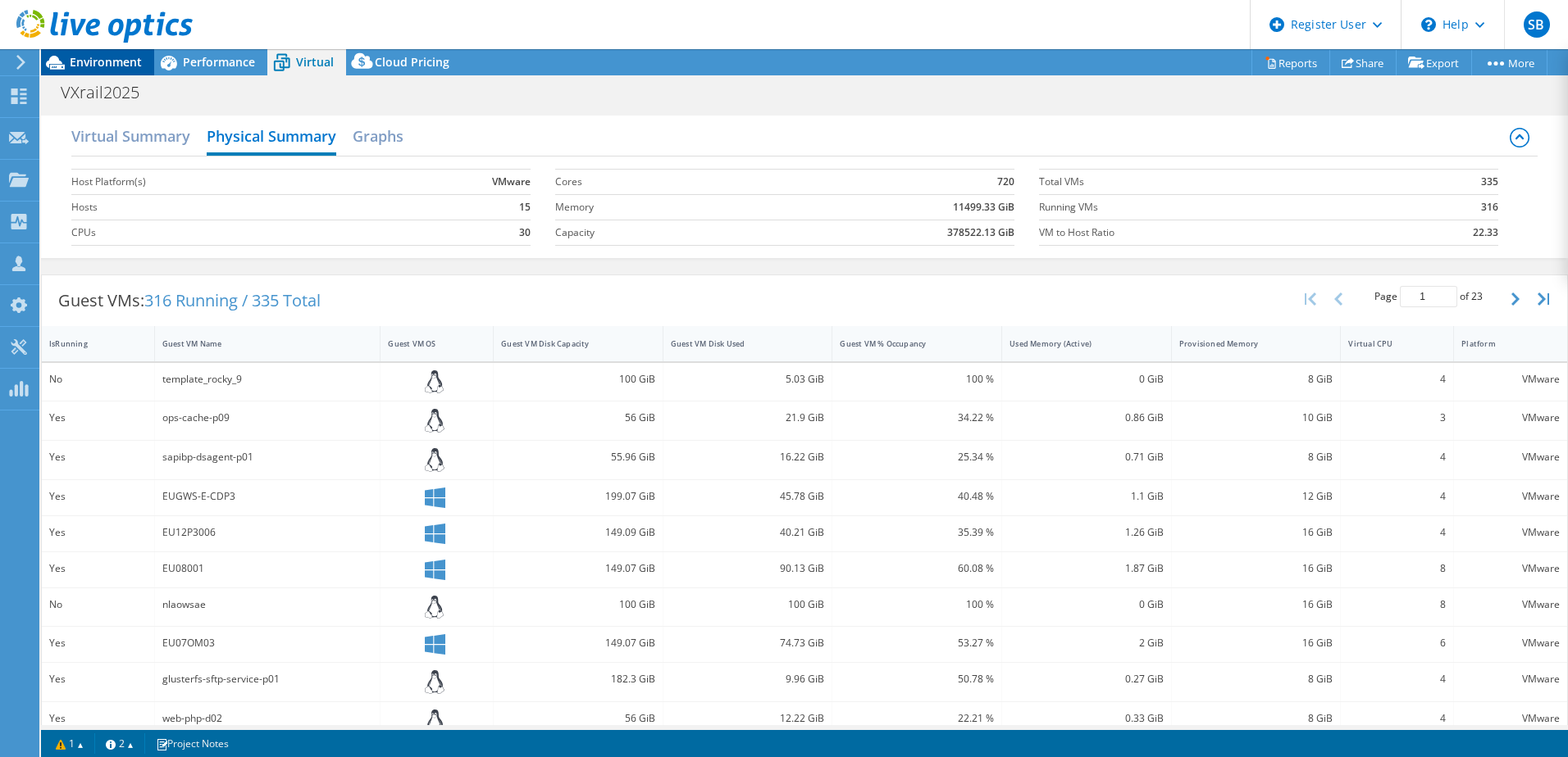
click at [80, 62] on span "Environment" at bounding box center [106, 62] width 72 height 16
